Goal: Task Accomplishment & Management: Use online tool/utility

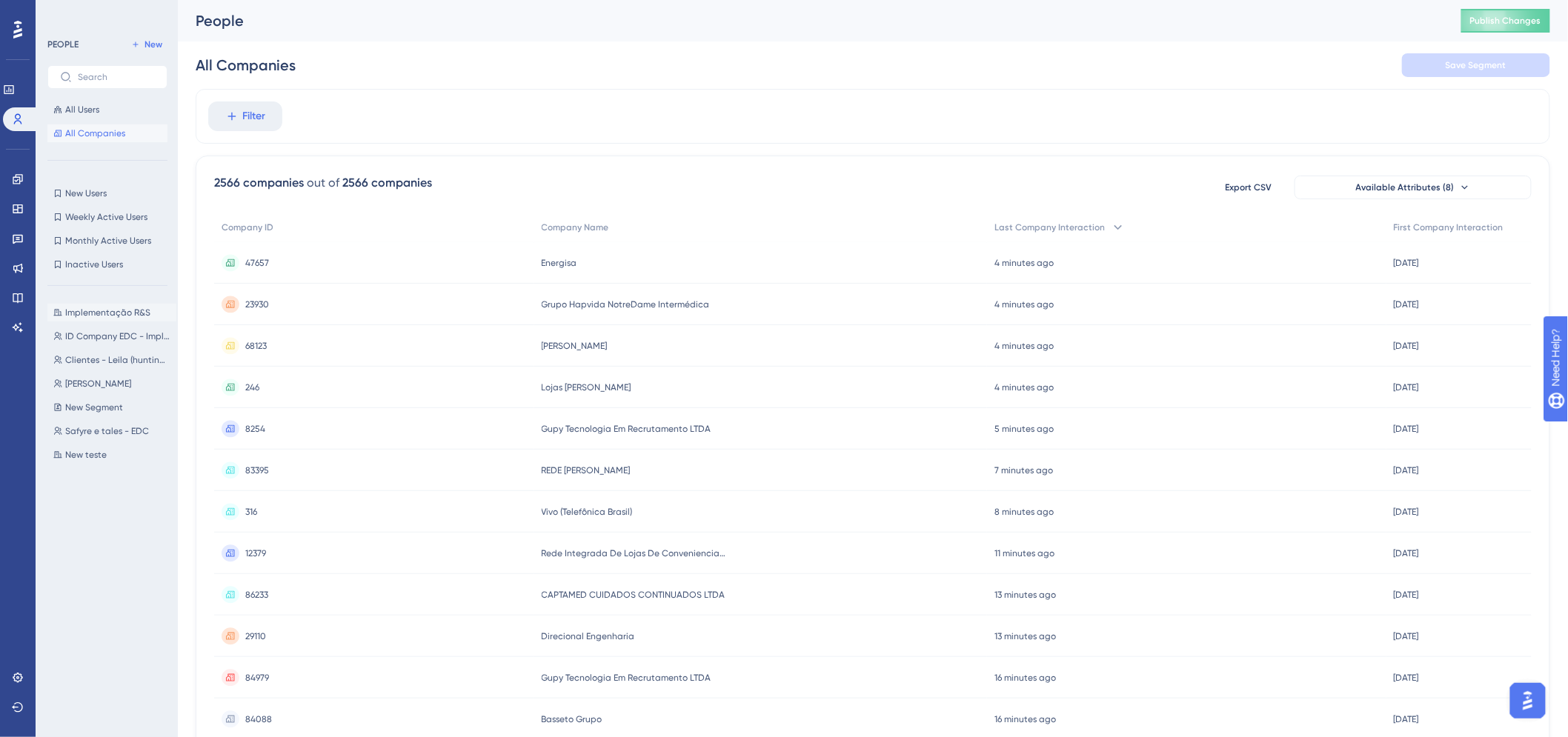
click at [99, 311] on span "Implementação R&S" at bounding box center [108, 313] width 86 height 12
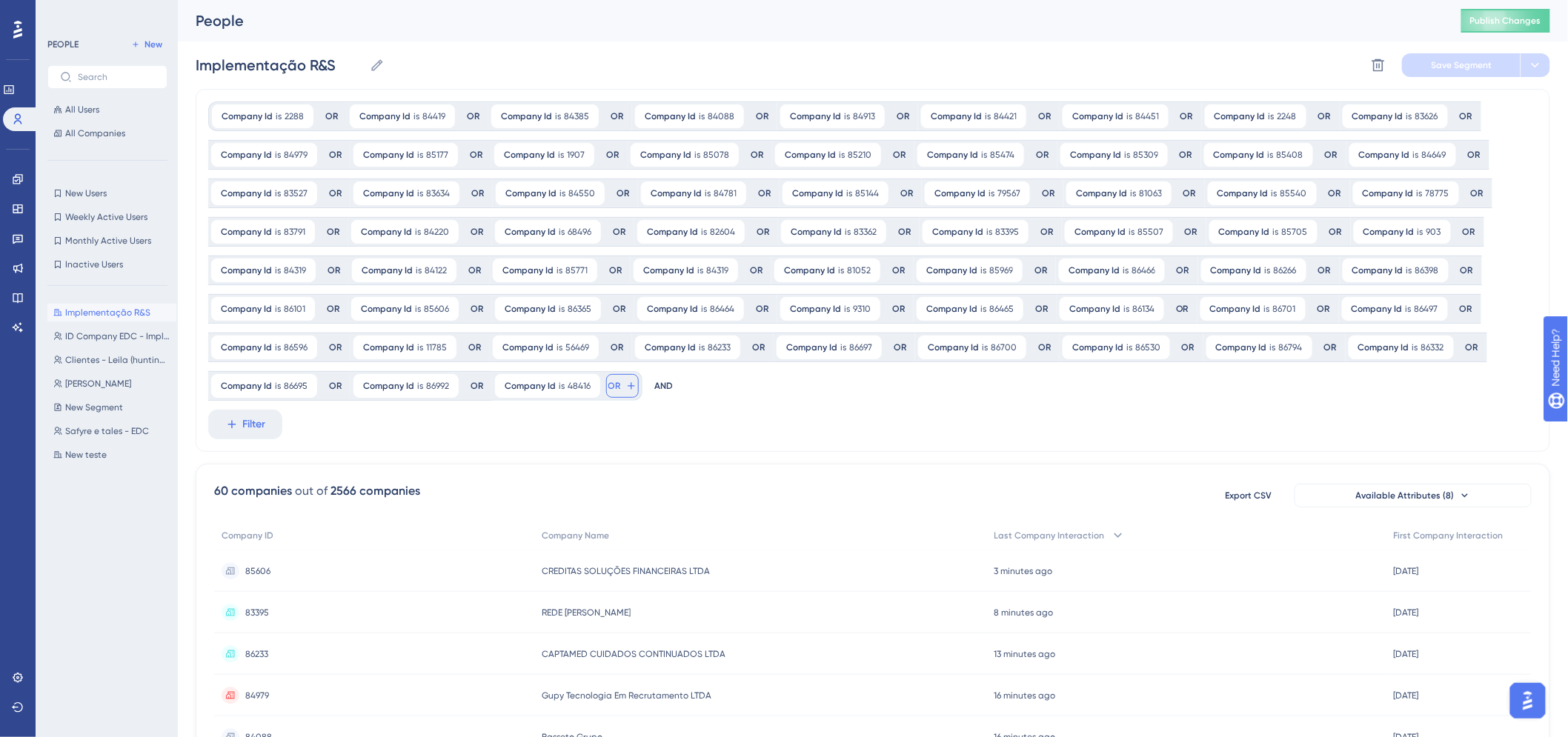
click at [615, 388] on span "OR" at bounding box center [614, 386] width 13 height 12
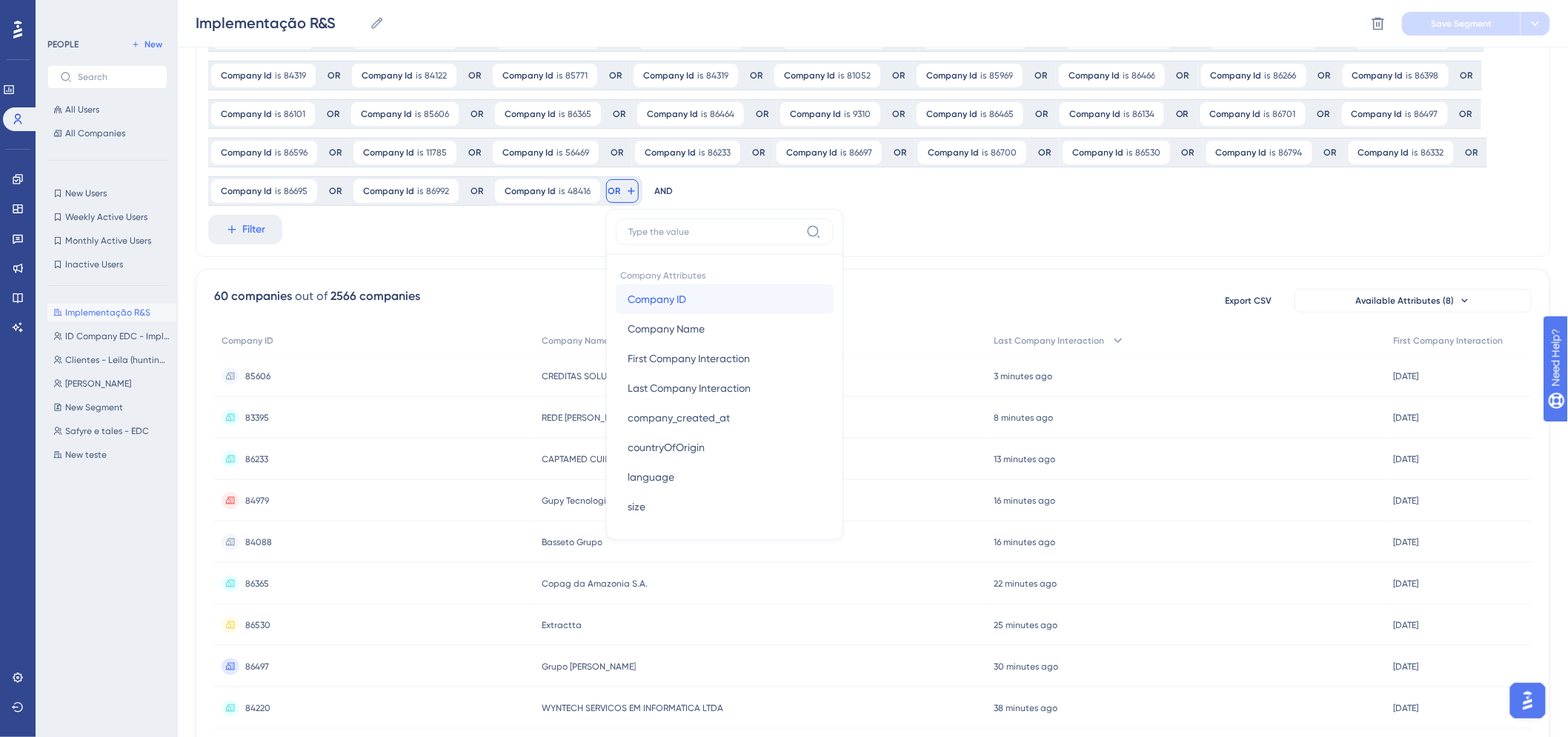
click at [682, 298] on span "Company ID" at bounding box center [657, 298] width 58 height 17
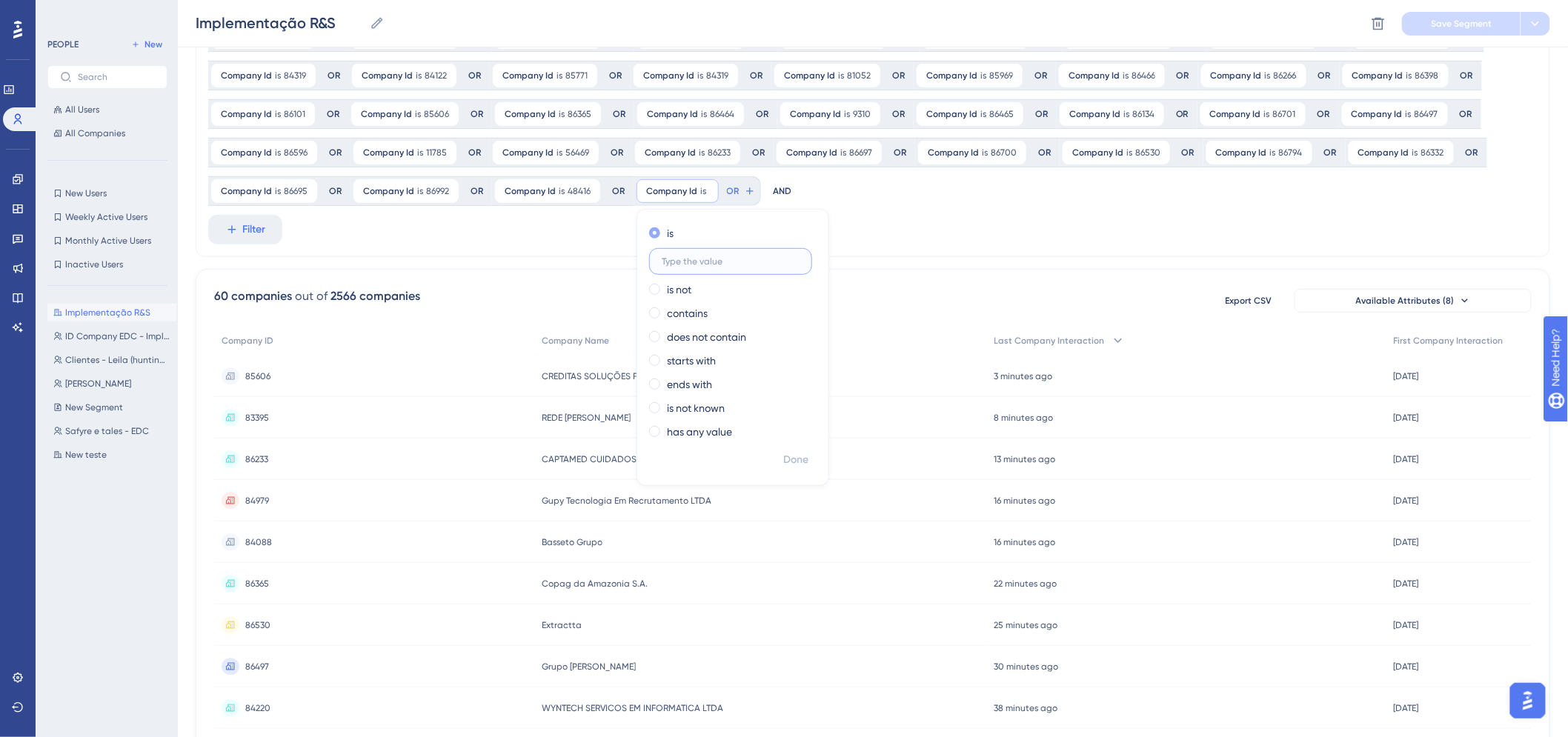
paste input "87093"
type input "87093"
click at [752, 196] on span "OR" at bounding box center [757, 192] width 13 height 12
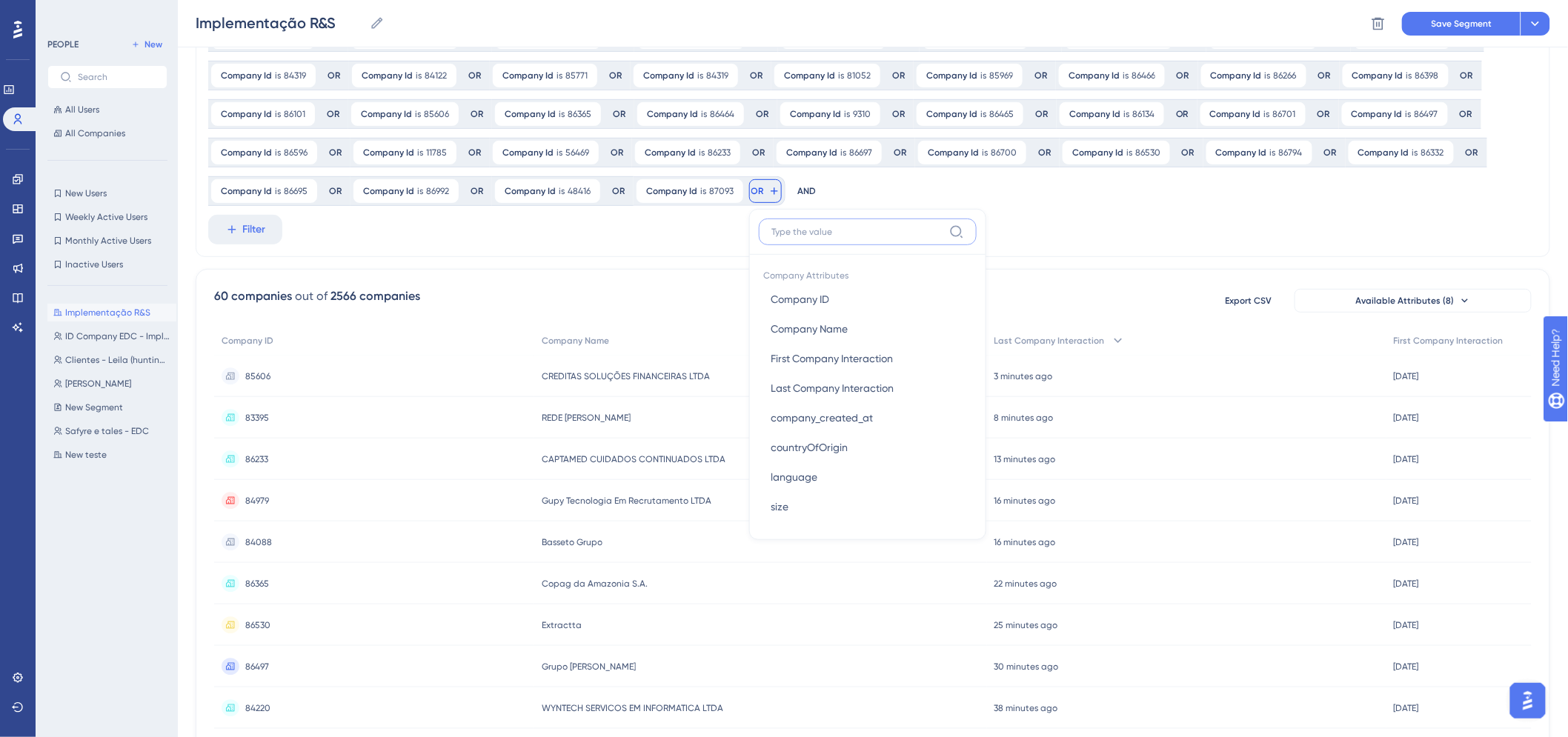
drag, startPoint x: 803, startPoint y: 232, endPoint x: 802, endPoint y: 271, distance: 39.0
click at [803, 232] on input at bounding box center [857, 232] width 172 height 12
click at [811, 298] on span "Company ID" at bounding box center [799, 298] width 58 height 17
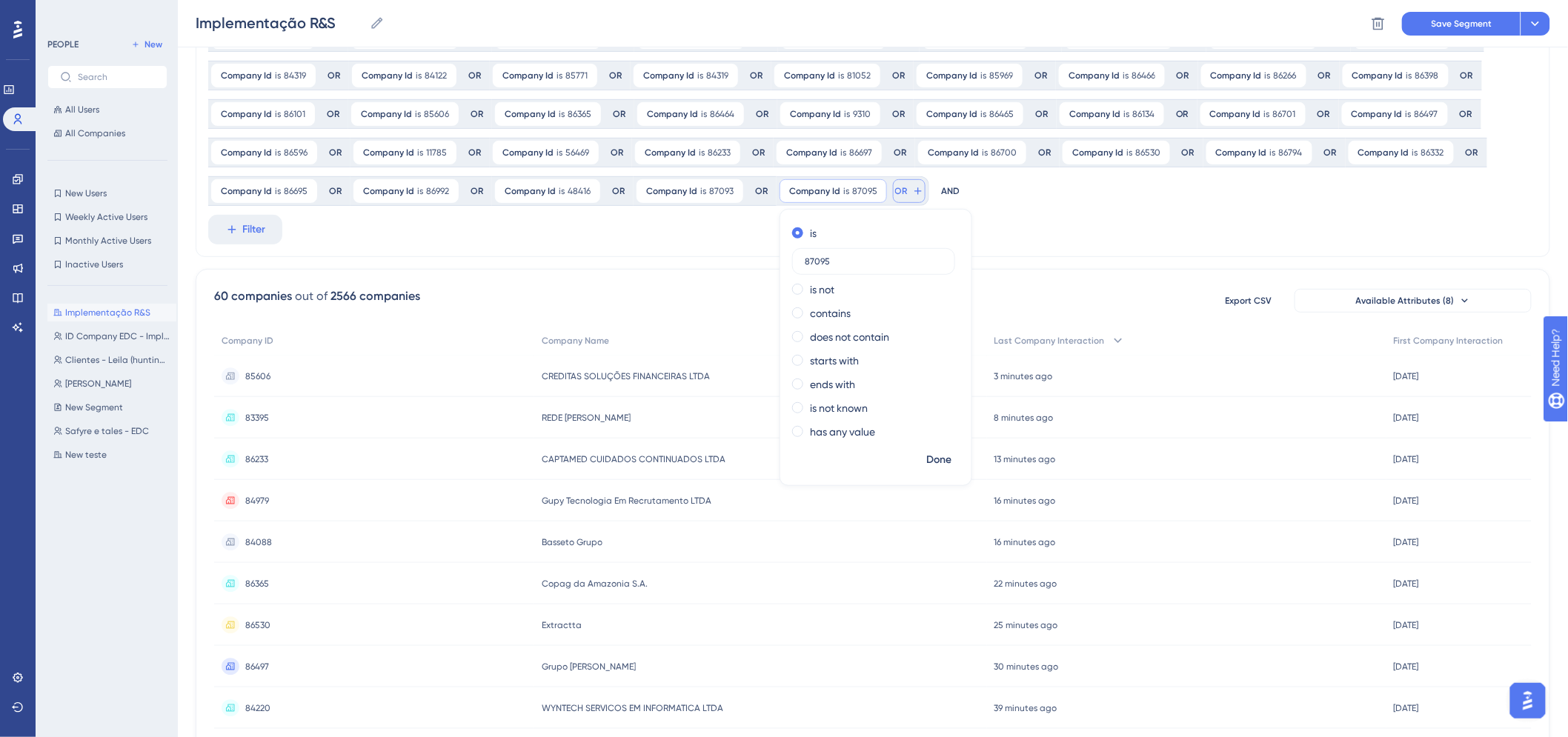
type input "87095"
click at [902, 189] on span "OR" at bounding box center [901, 192] width 13 height 12
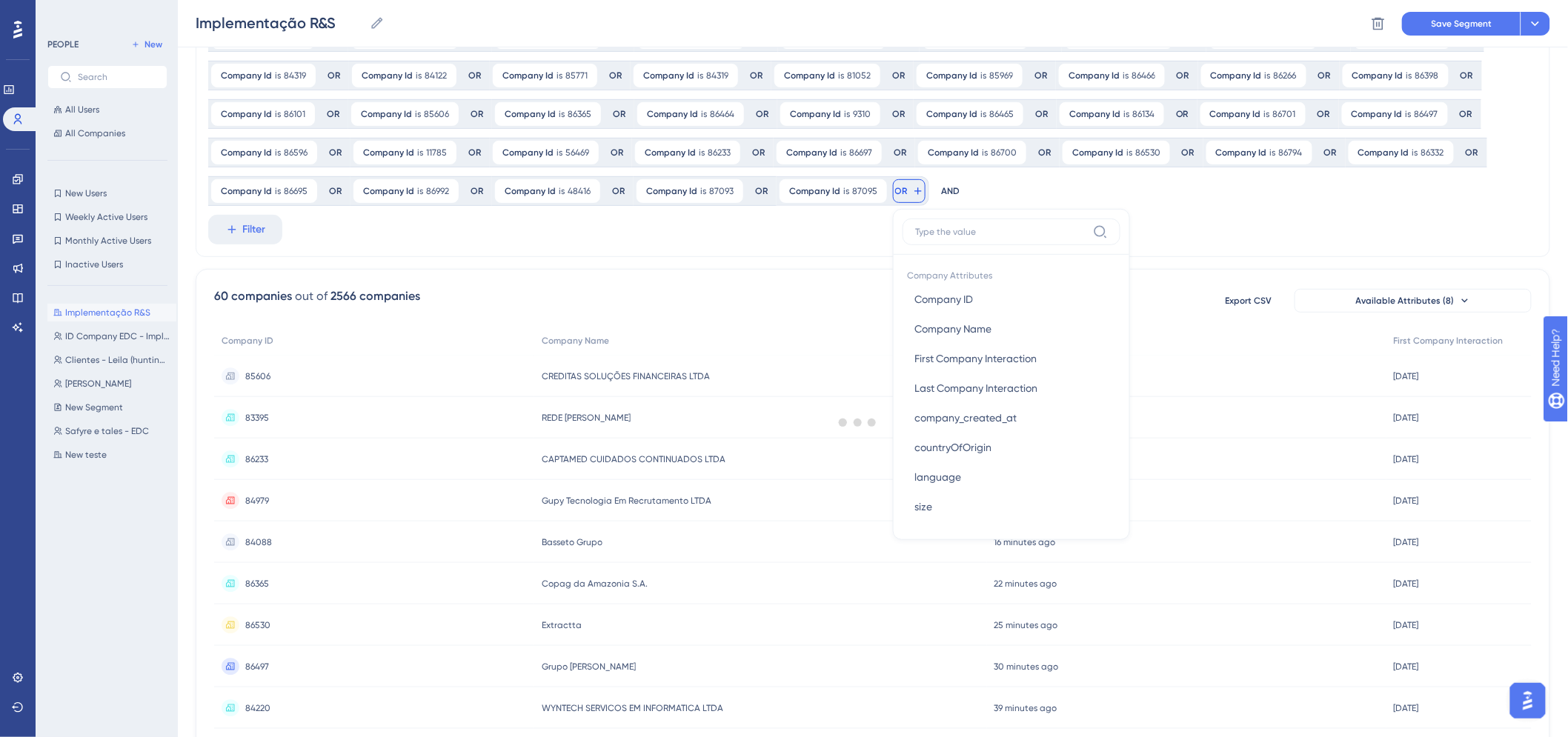
scroll to position [194, 0]
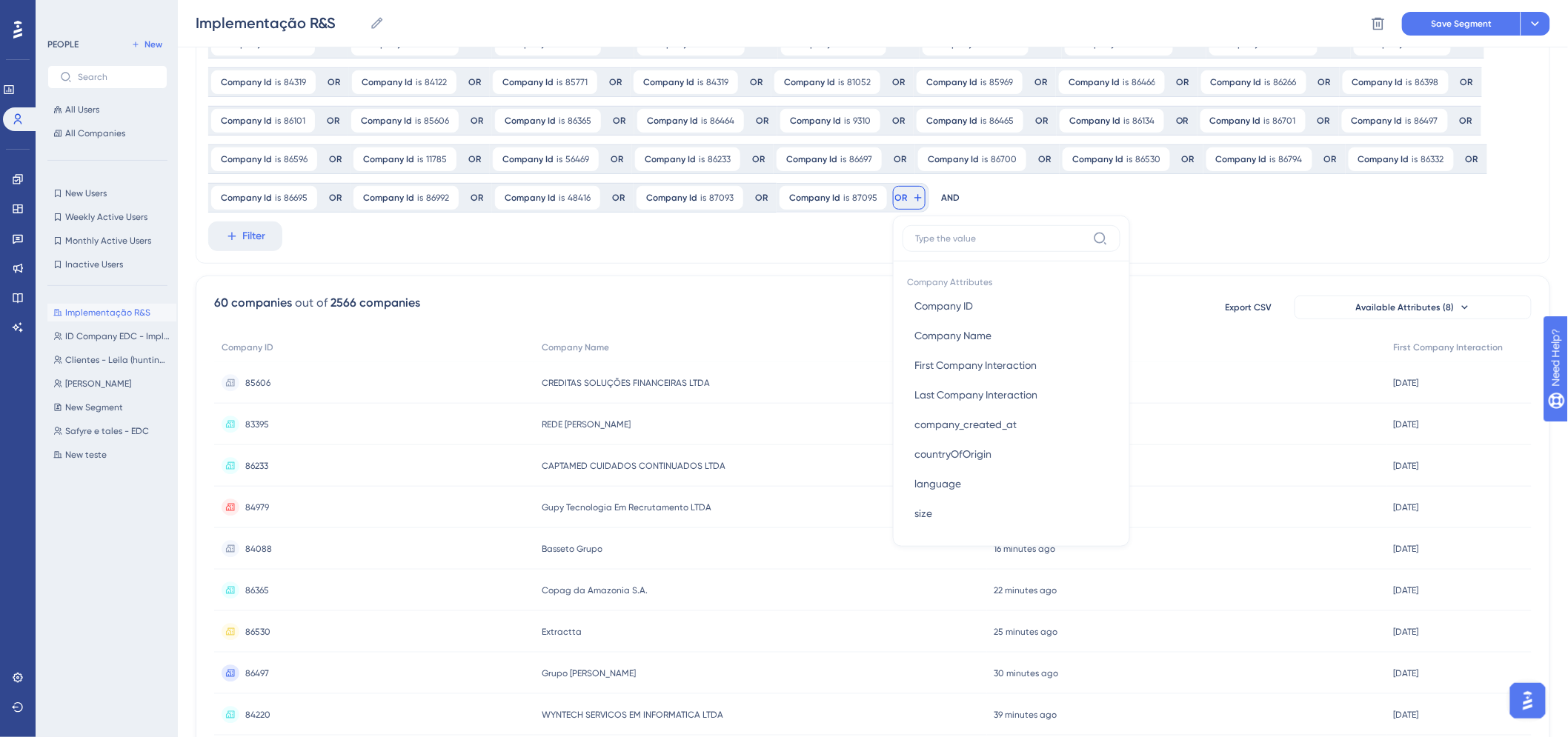
click at [947, 228] on label at bounding box center [1012, 238] width 218 height 27
click at [947, 233] on input at bounding box center [1001, 239] width 172 height 12
paste input "87058"
type input "87058"
click at [951, 304] on span "Company ID" at bounding box center [943, 305] width 58 height 17
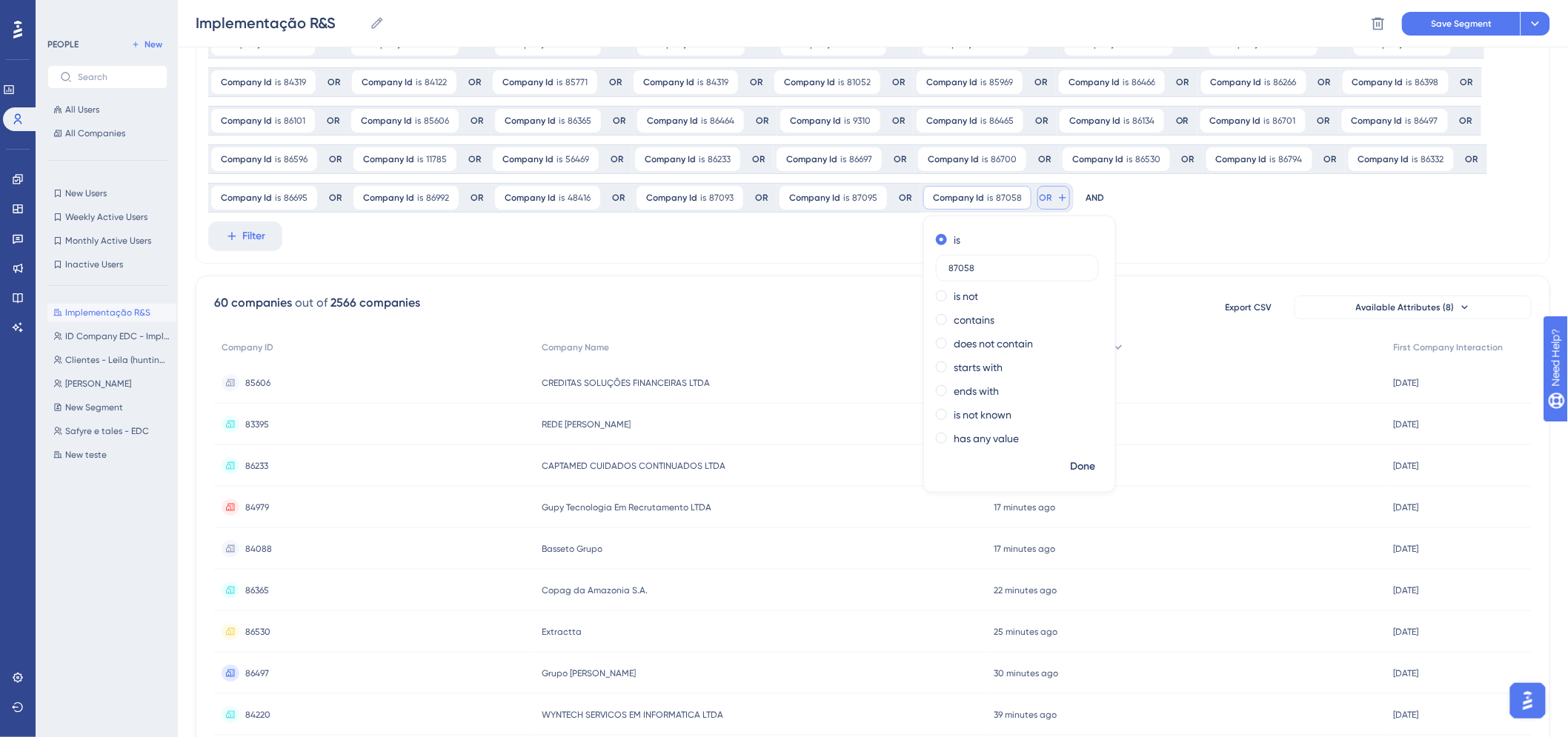
type input "87058"
click at [1046, 196] on button "OR" at bounding box center [1054, 198] width 33 height 23
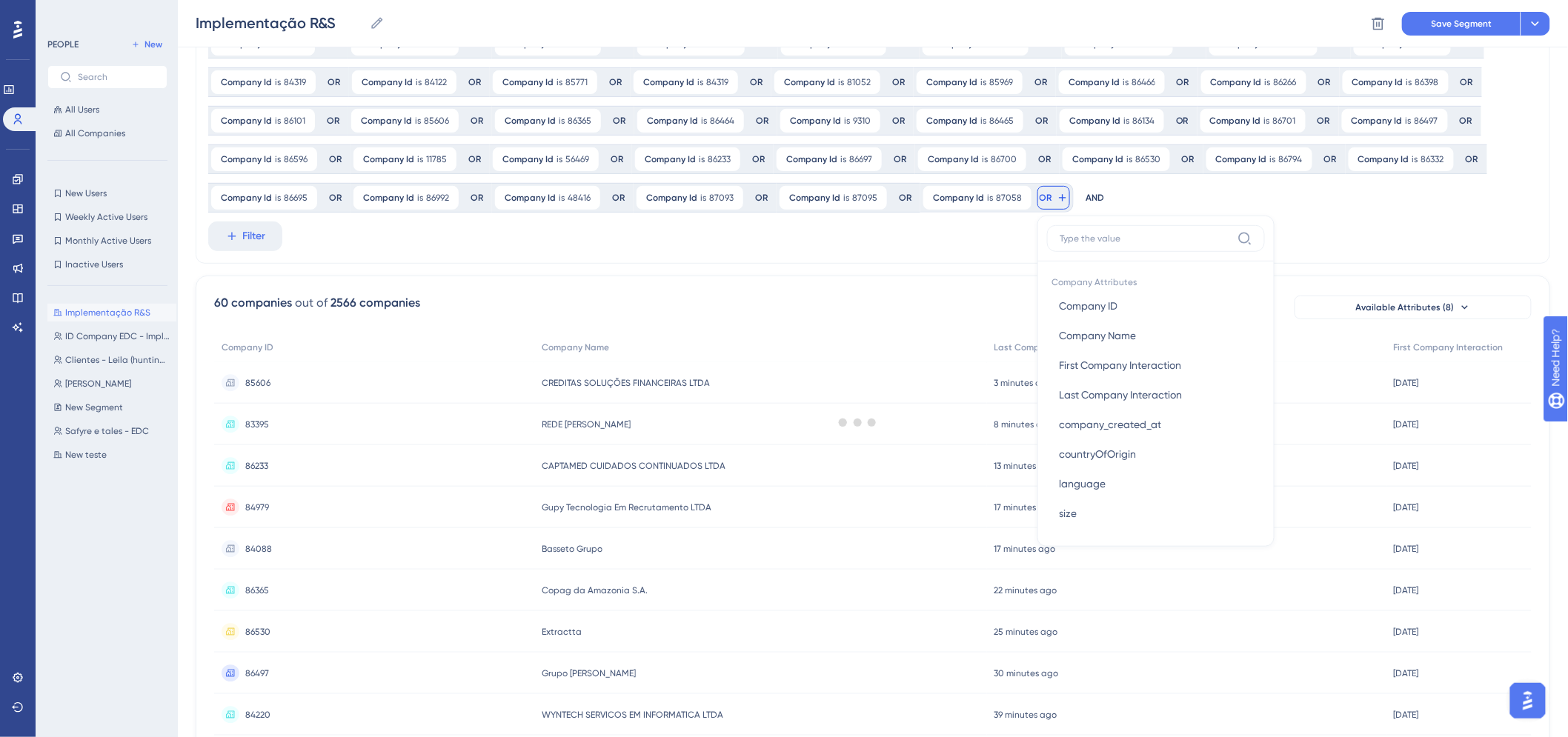
scroll to position [206, 0]
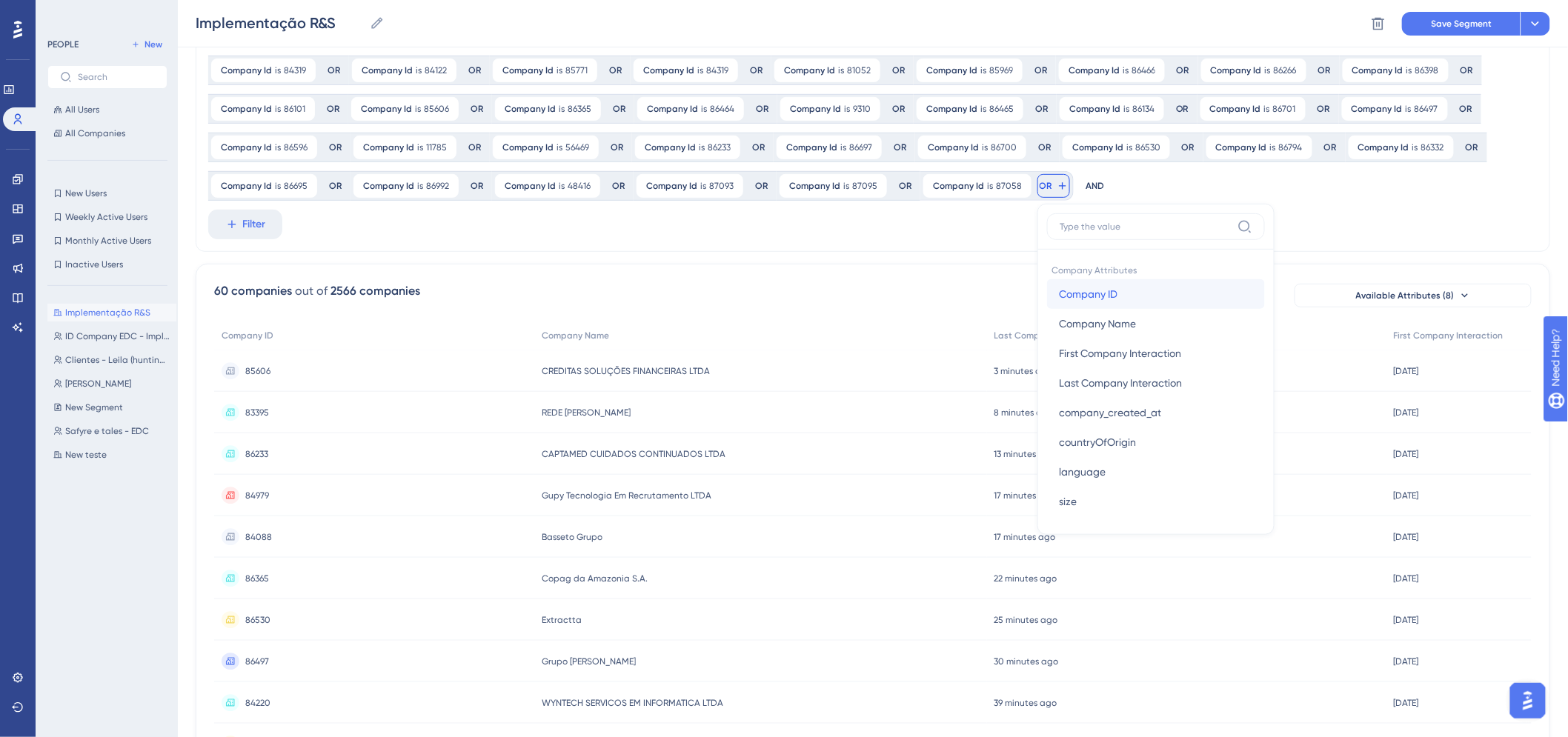
click at [1114, 291] on button "Company ID Company ID" at bounding box center [1156, 294] width 218 height 30
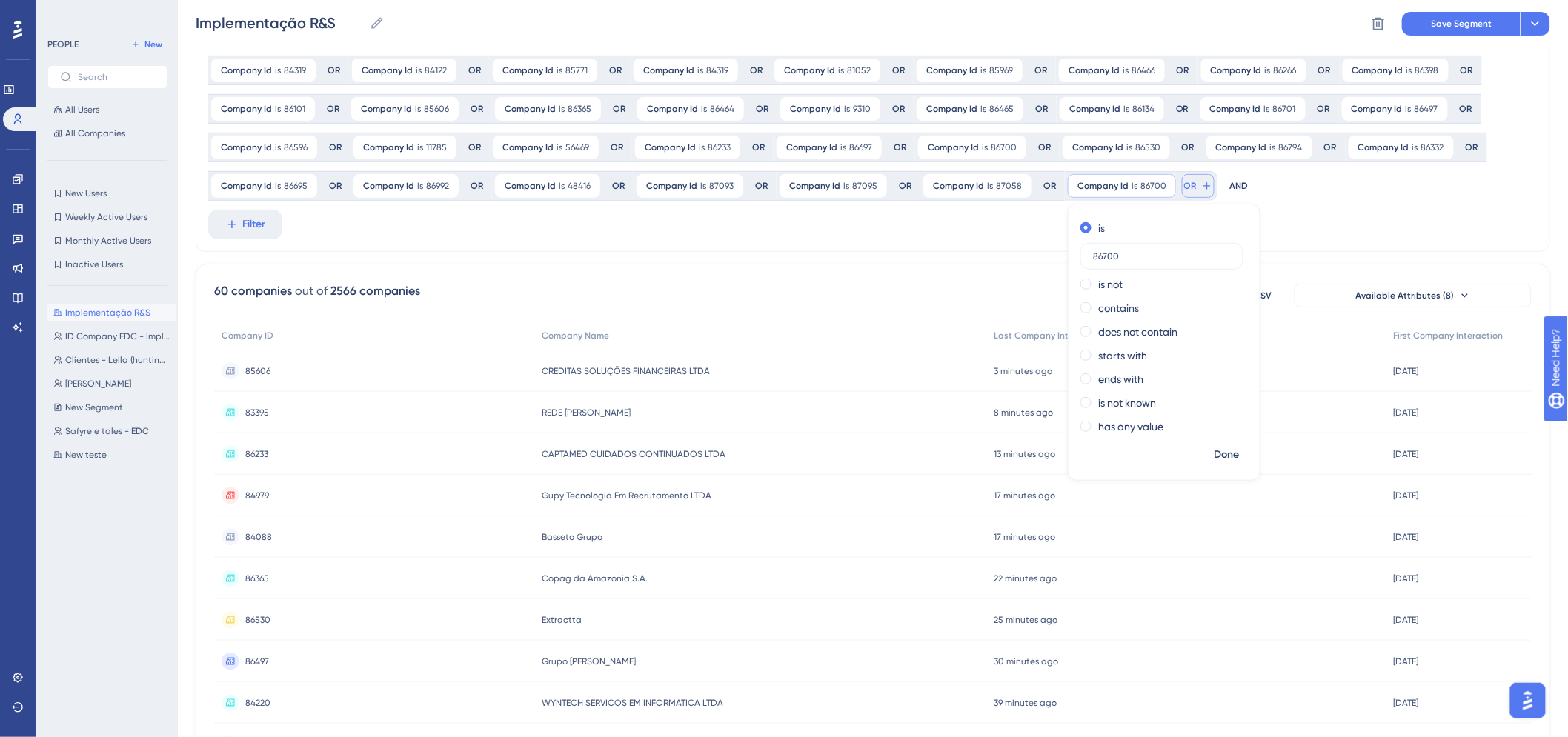
type input "86700"
click at [1184, 192] on button "OR" at bounding box center [1198, 186] width 33 height 23
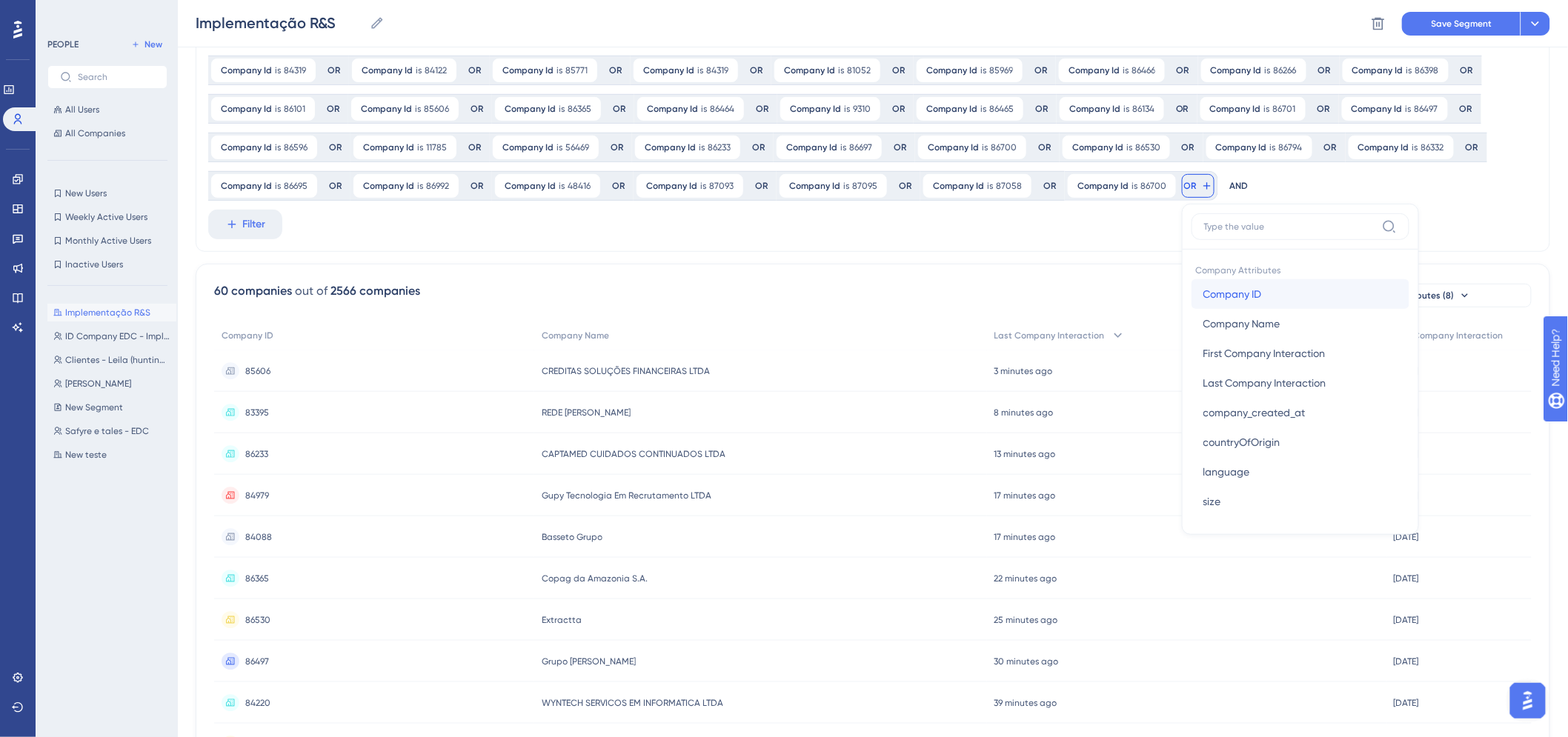
click at [1220, 283] on button "Company ID Company ID" at bounding box center [1301, 294] width 218 height 30
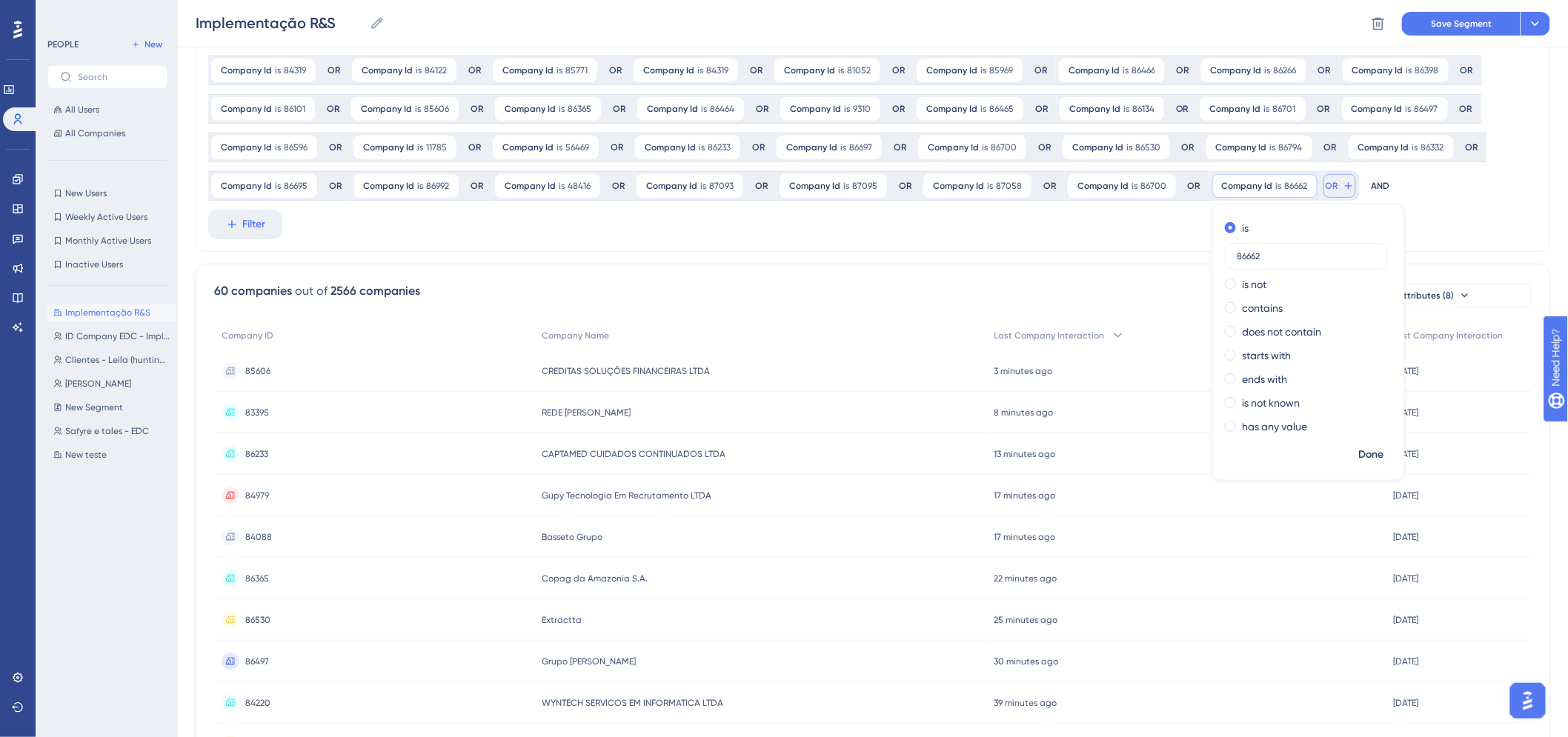
type input "86662"
click at [1343, 188] on icon at bounding box center [1349, 186] width 12 height 12
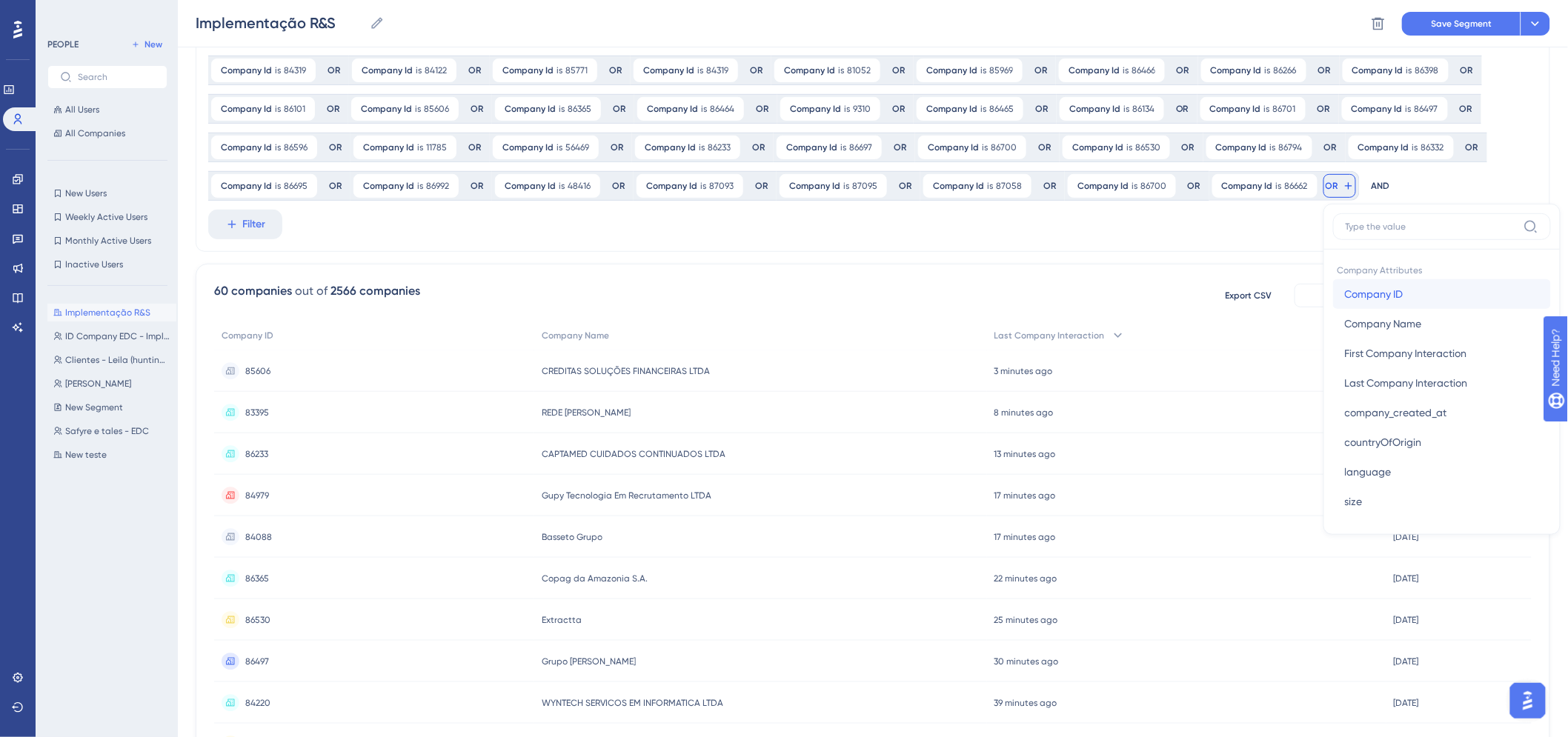
click at [1413, 298] on button "Company ID Company ID" at bounding box center [1442, 294] width 218 height 30
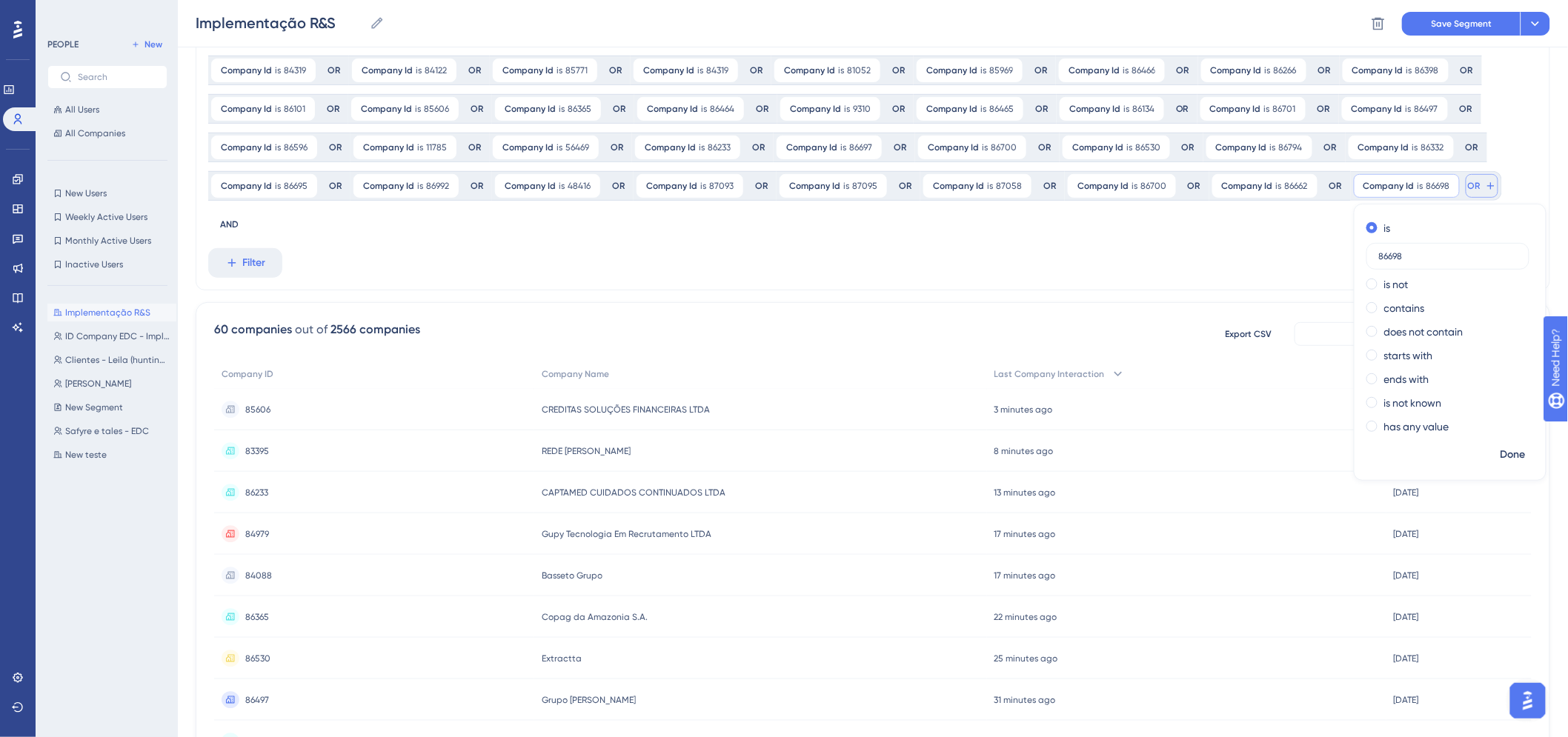
type input "86698"
click at [1476, 195] on button "OR" at bounding box center [1482, 186] width 33 height 23
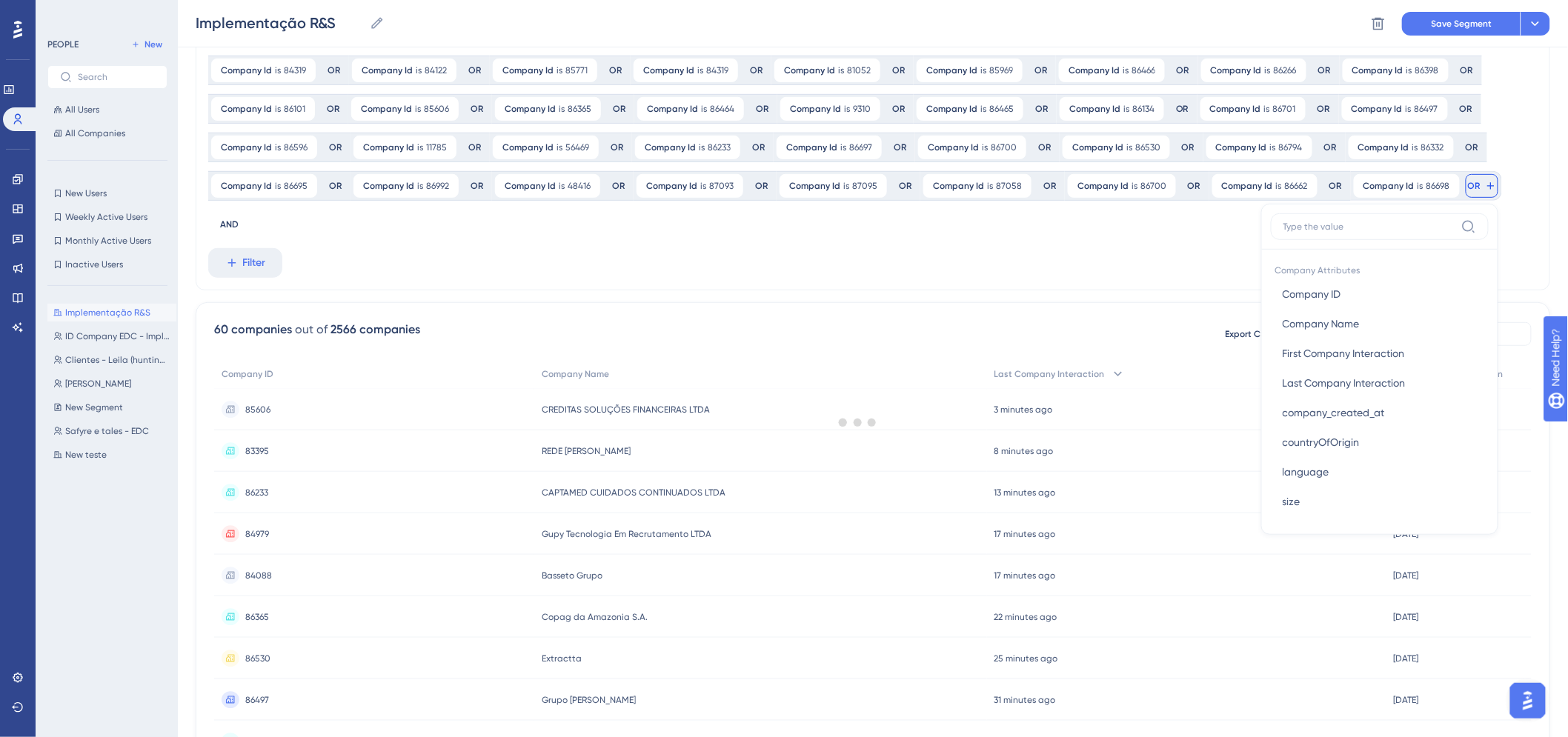
scroll to position [204, 0]
click at [1351, 294] on button "Company ID Company ID" at bounding box center [1380, 296] width 218 height 30
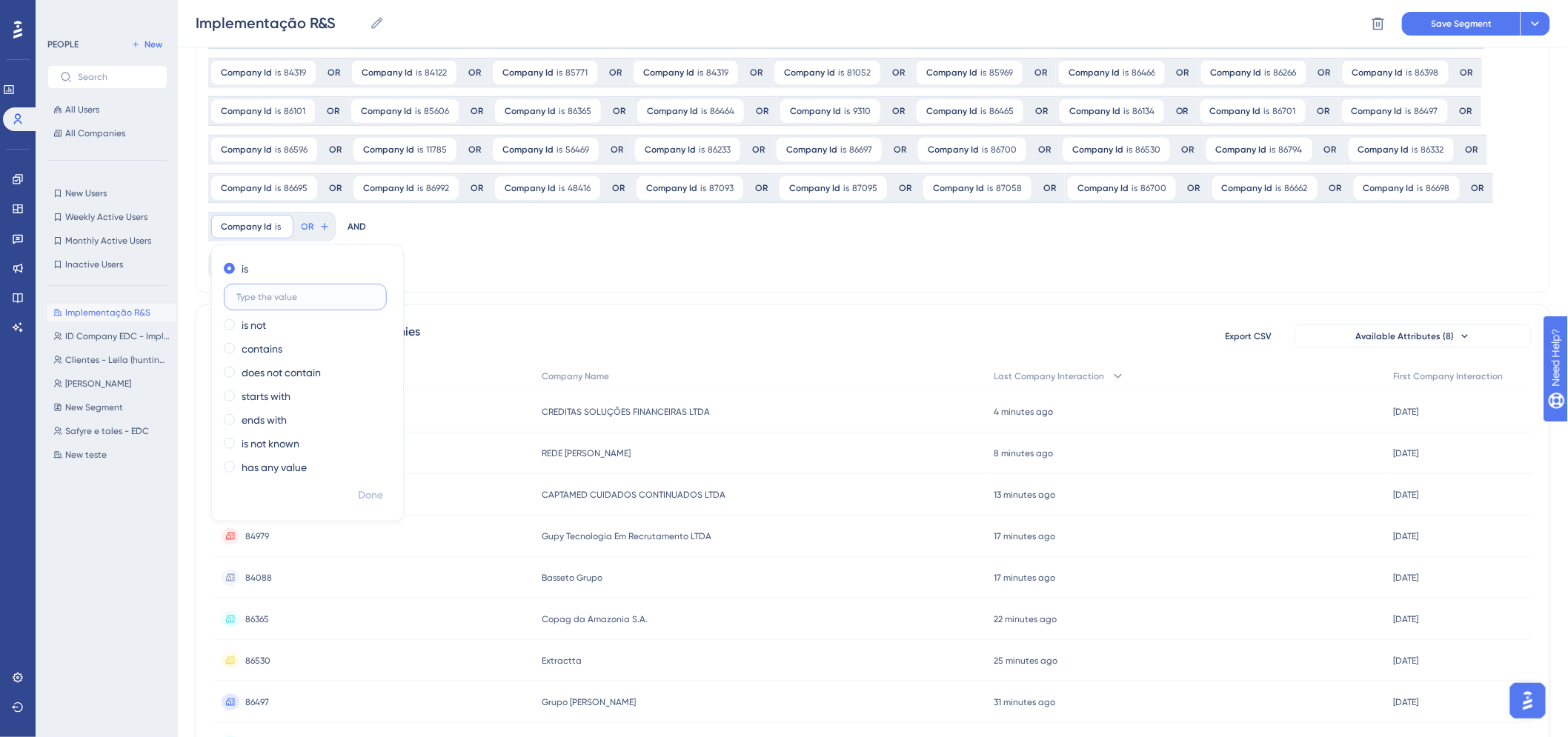
paste input "86696"
type input "86696"
click at [333, 230] on span "OR" at bounding box center [330, 227] width 13 height 12
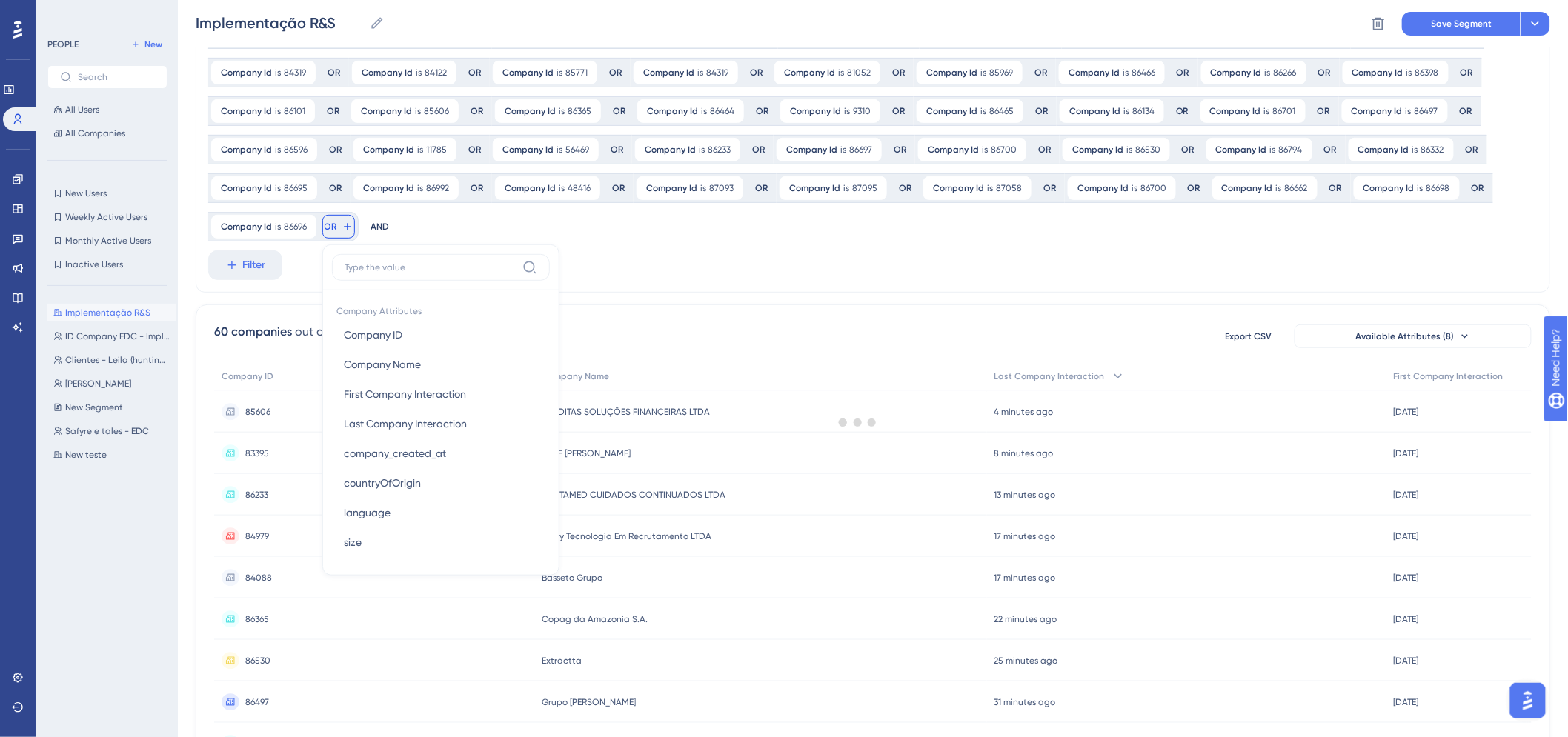
scroll to position [233, 0]
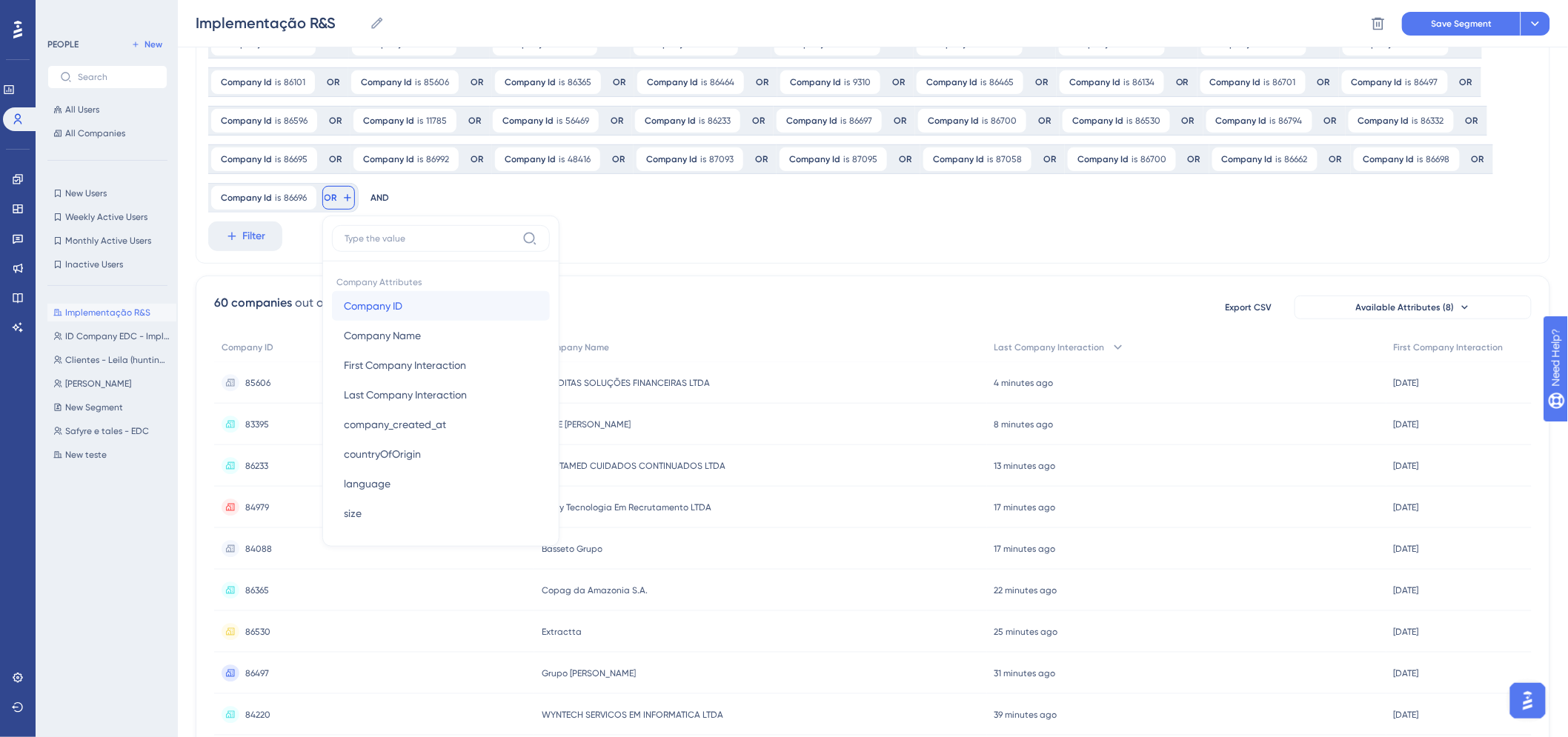
click at [369, 301] on span "Company ID" at bounding box center [373, 305] width 58 height 17
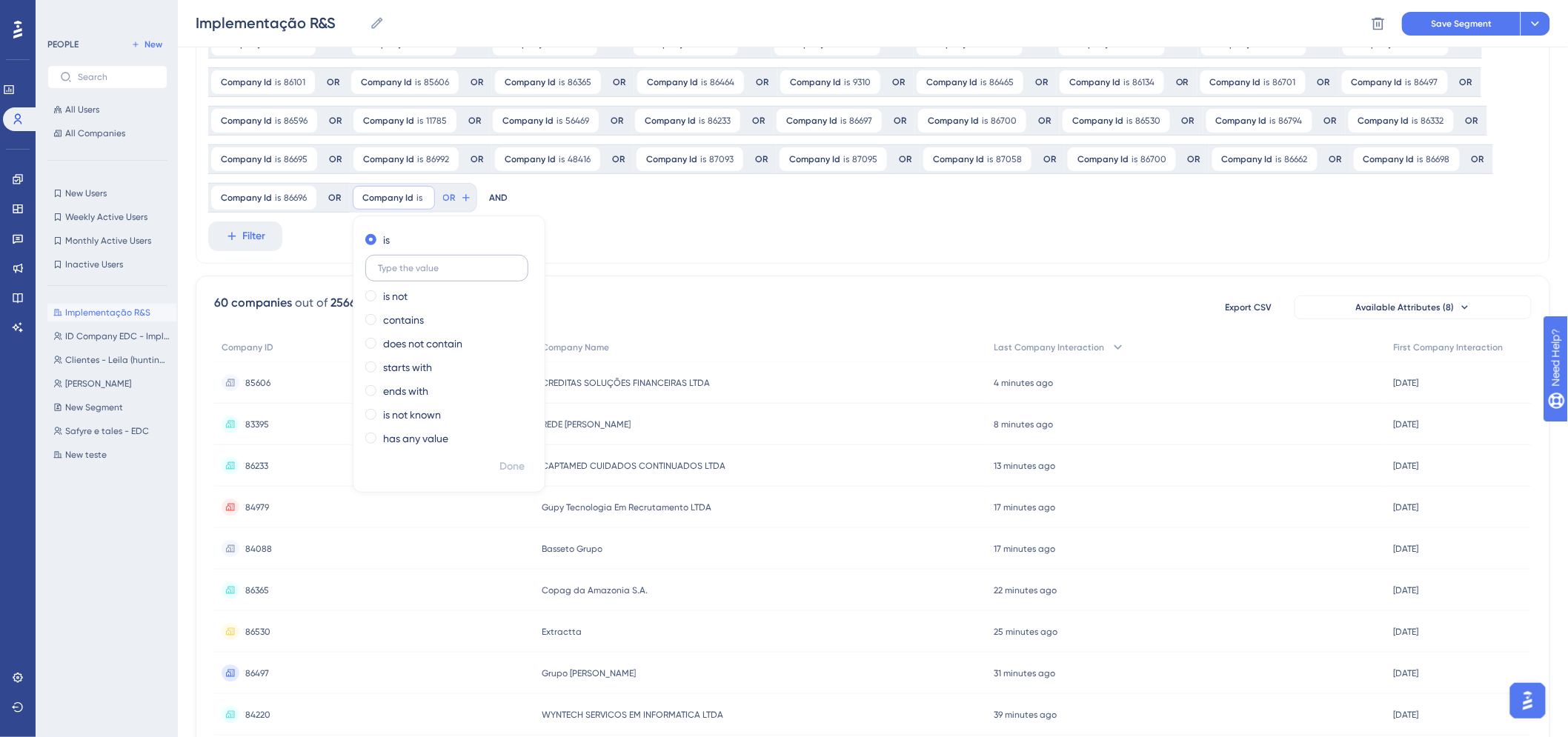
click at [433, 260] on label at bounding box center [446, 268] width 163 height 27
click at [433, 263] on input "text" at bounding box center [447, 268] width 138 height 11
paste input "86728"
type input "86728"
click at [861, 222] on div "Company Id is 2288 2288 Remove OR Company Id is 84419 84419 Remove OR Company I…" at bounding box center [873, 63] width 1354 height 401
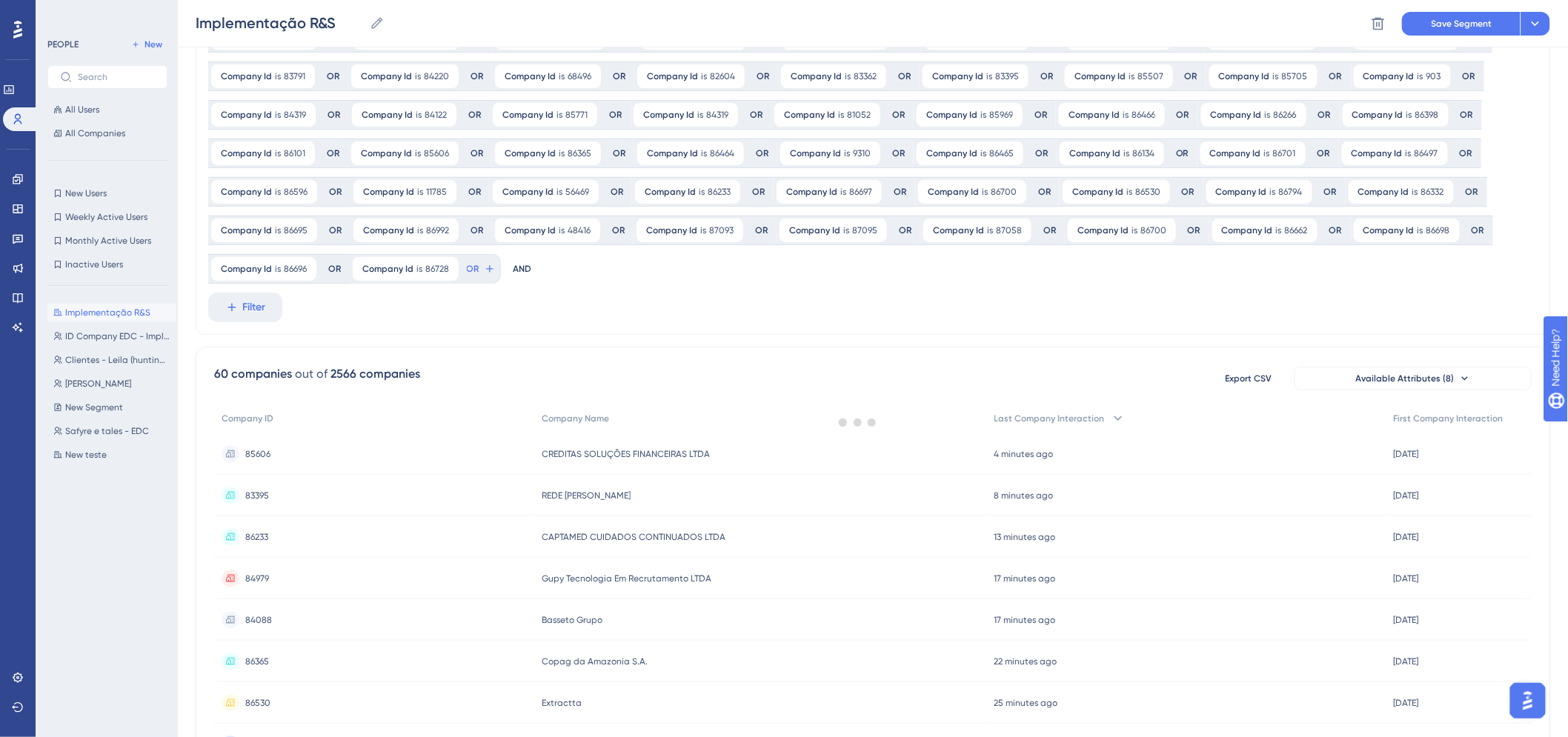
scroll to position [0, 0]
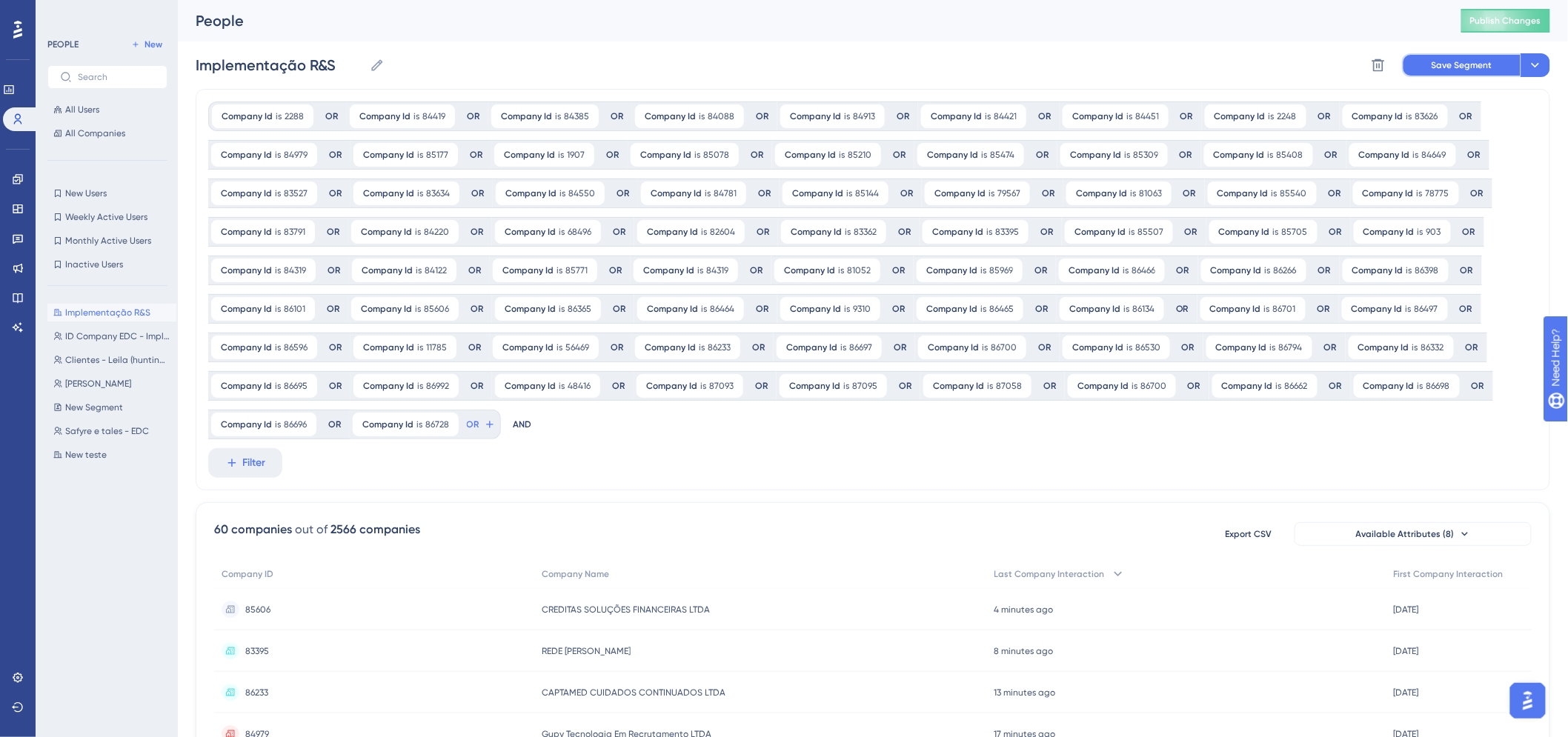
click at [1457, 67] on span "Save Segment" at bounding box center [1462, 65] width 61 height 12
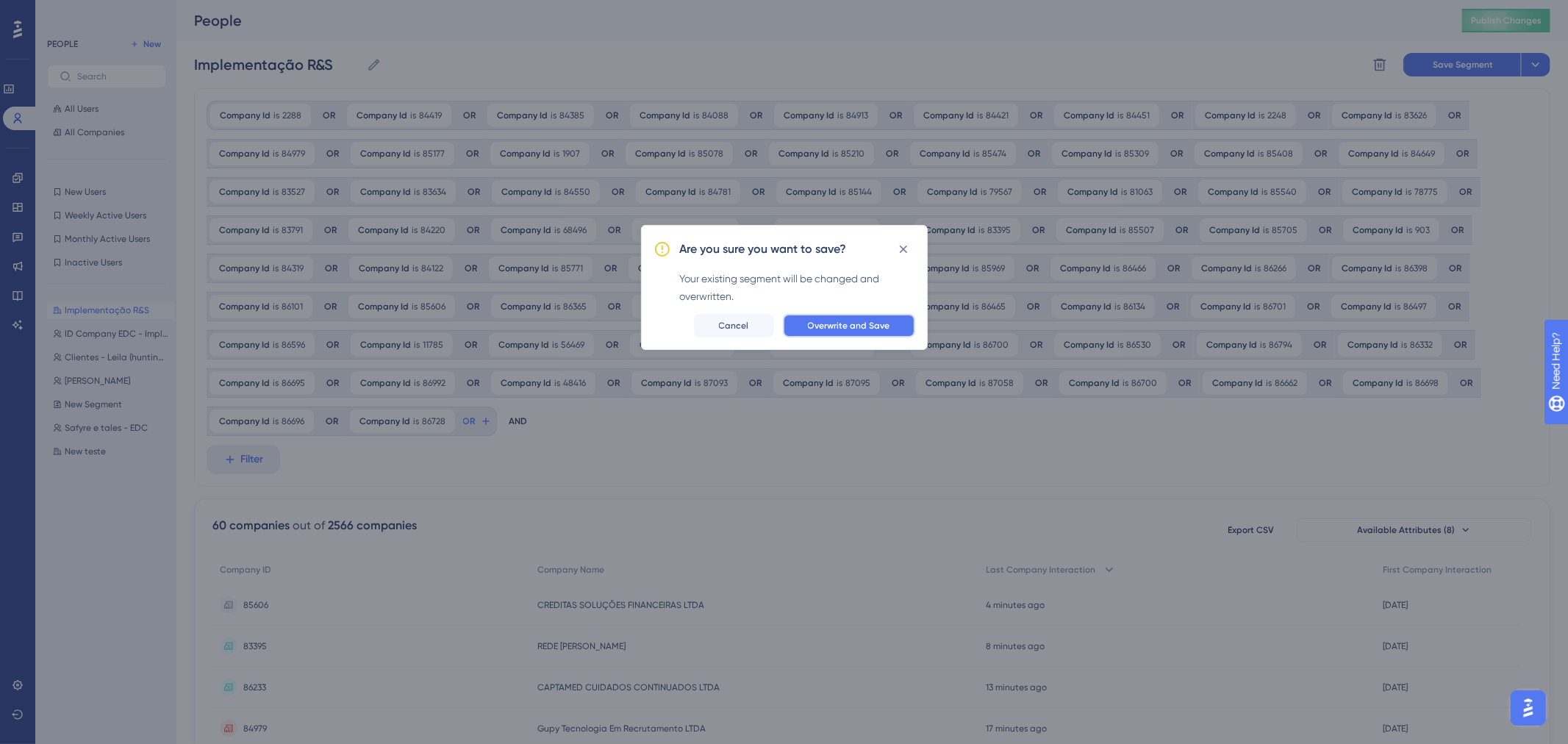
click at [841, 320] on span "Overwrite and Save" at bounding box center [849, 326] width 83 height 12
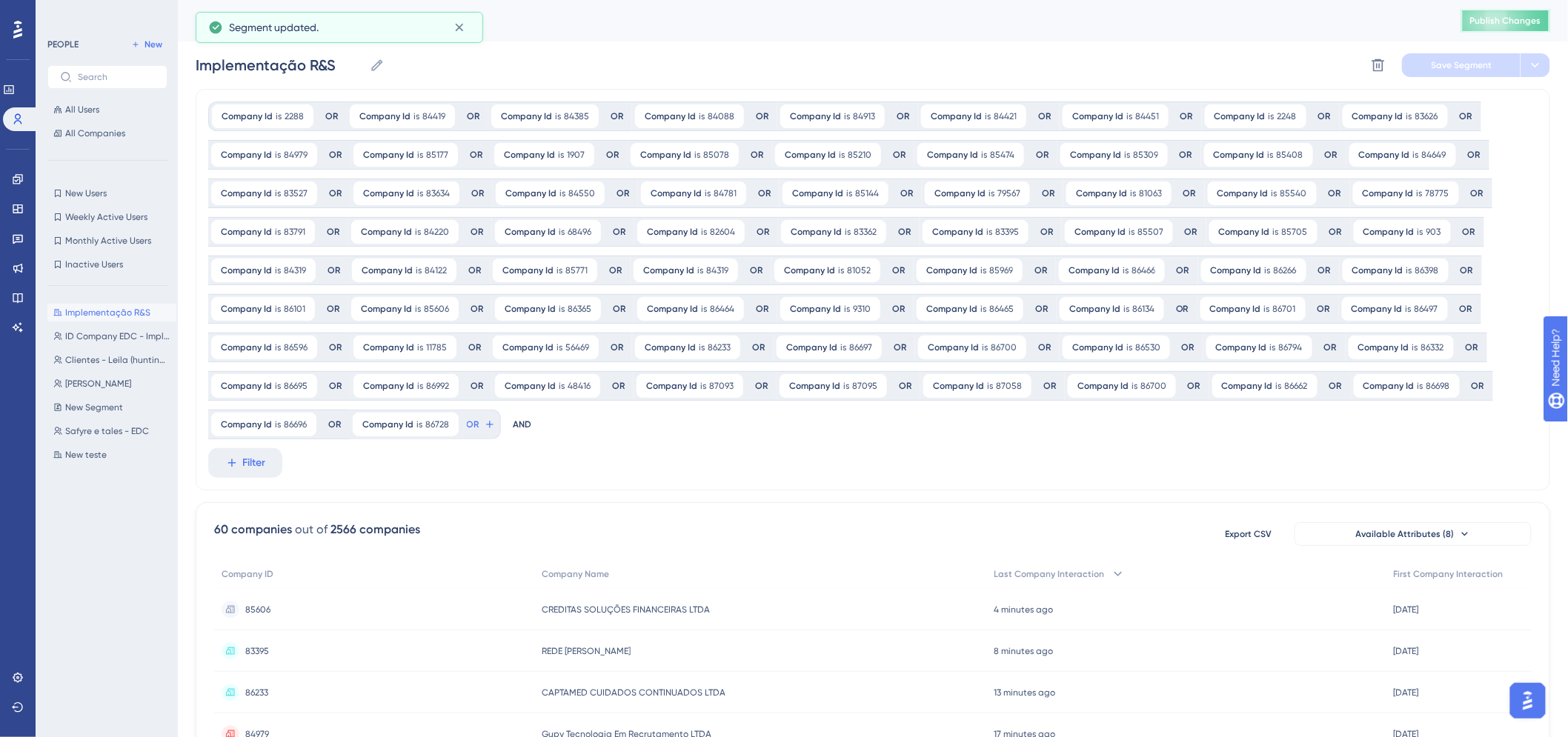
click at [1513, 23] on span "Publish Changes" at bounding box center [1506, 21] width 71 height 12
